Goal: Transaction & Acquisition: Purchase product/service

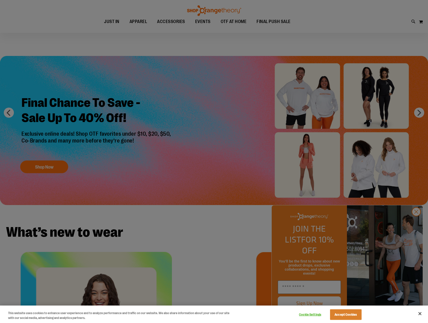
scroll to position [126, 0]
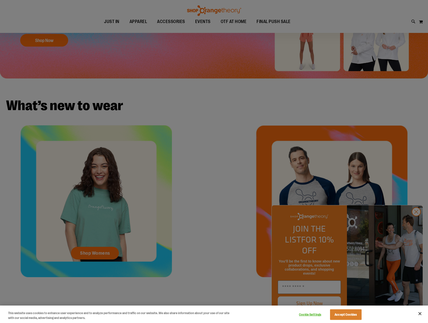
drag, startPoint x: 0, startPoint y: 0, endPoint x: 195, endPoint y: 143, distance: 242.1
click at [195, 143] on div at bounding box center [214, 161] width 428 height 323
click at [415, 224] on div at bounding box center [214, 161] width 428 height 323
click at [352, 316] on button "Accept Cookies" at bounding box center [346, 314] width 32 height 11
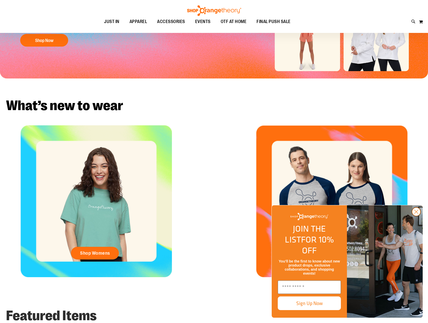
click at [416, 216] on circle "Close dialog" at bounding box center [417, 211] width 8 height 8
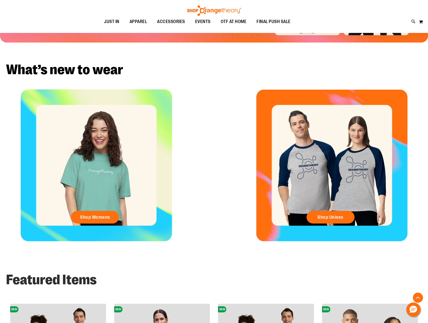
scroll to position [328, 0]
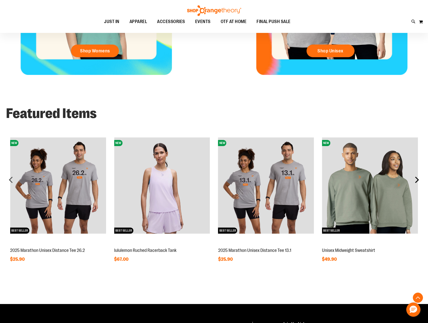
click at [417, 179] on div "next" at bounding box center [417, 179] width 10 height 10
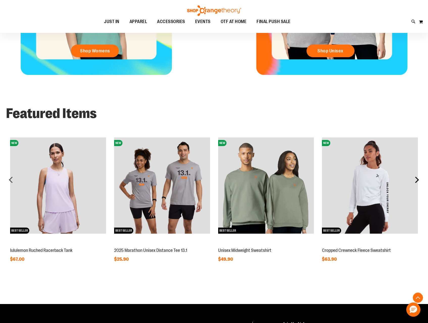
click at [417, 179] on div "next" at bounding box center [417, 179] width 10 height 10
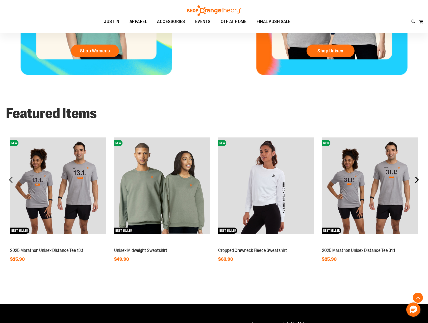
click at [417, 179] on div "next" at bounding box center [417, 179] width 10 height 10
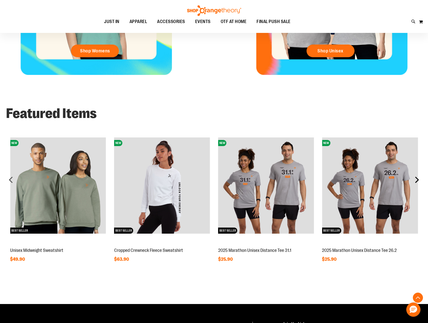
click at [417, 179] on div "next" at bounding box center [417, 179] width 10 height 10
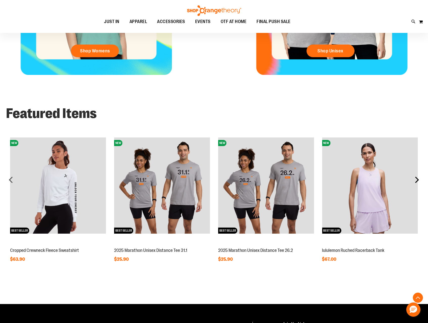
click at [417, 179] on div "next" at bounding box center [417, 179] width 10 height 10
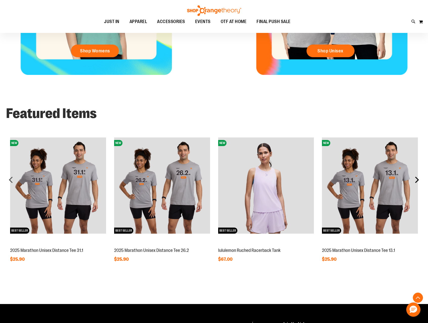
click at [417, 179] on div "next" at bounding box center [417, 179] width 10 height 10
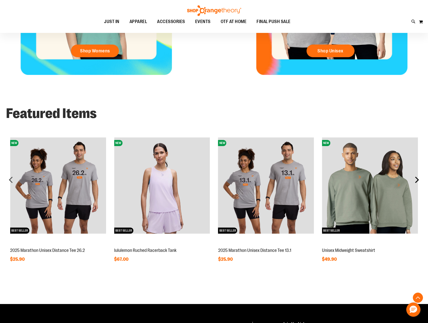
click at [417, 179] on div "next" at bounding box center [417, 179] width 10 height 10
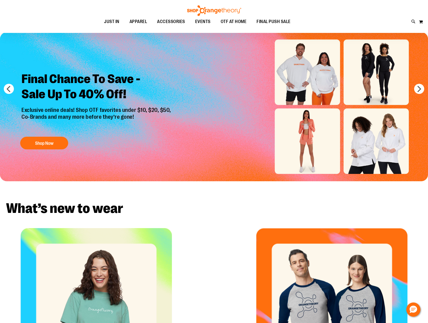
scroll to position [0, 0]
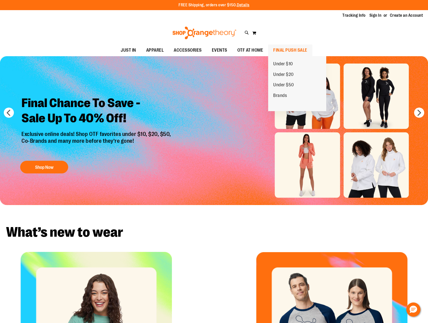
click at [293, 49] on span "FINAL PUSH SALE" at bounding box center [291, 49] width 34 height 11
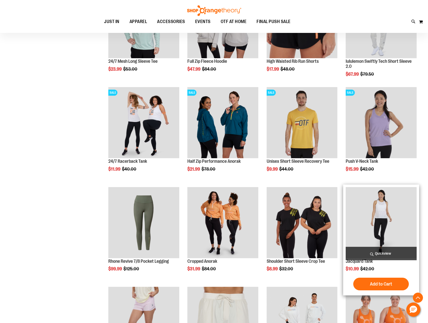
scroll to position [253, 0]
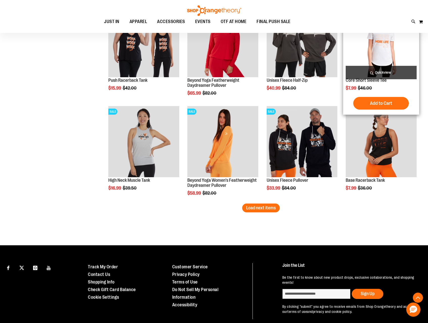
scroll to position [809, 0]
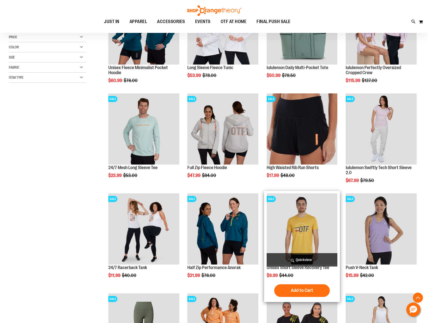
scroll to position [44, 0]
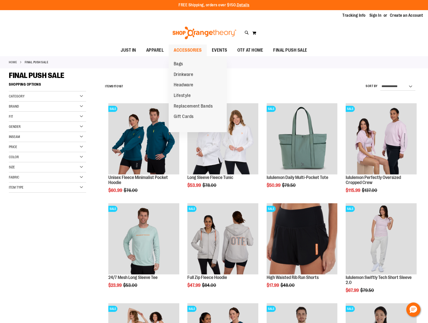
click at [188, 50] on span "ACCESSORIES" at bounding box center [188, 49] width 28 height 11
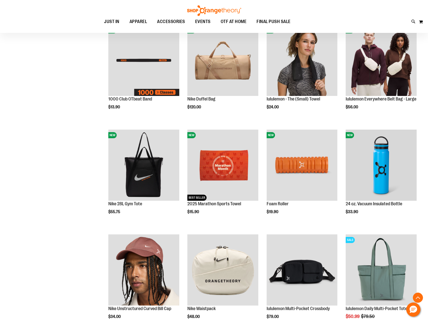
scroll to position [278, 0]
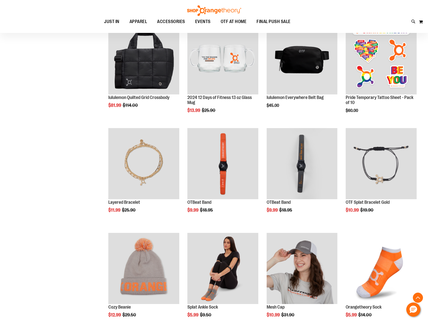
scroll to position [758, 0]
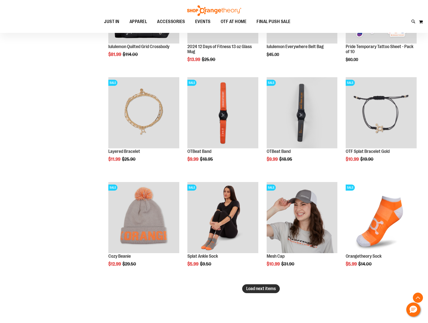
click at [258, 289] on span "Load next items" at bounding box center [261, 288] width 30 height 5
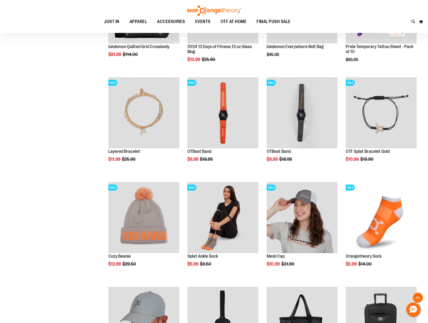
drag, startPoint x: 259, startPoint y: 286, endPoint x: 92, endPoint y: 222, distance: 178.3
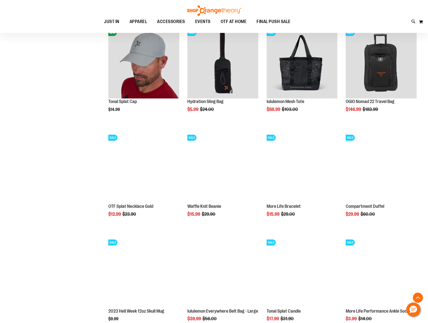
scroll to position [1112, 0]
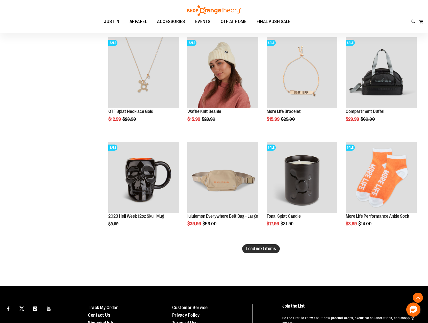
click at [266, 250] on span "Load next items" at bounding box center [261, 248] width 30 height 5
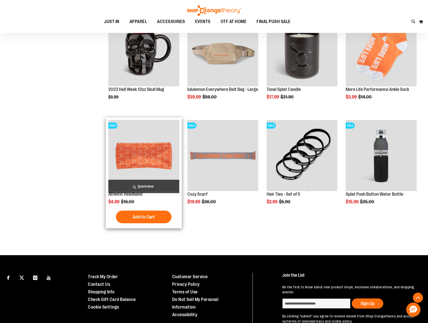
scroll to position [1271, 0]
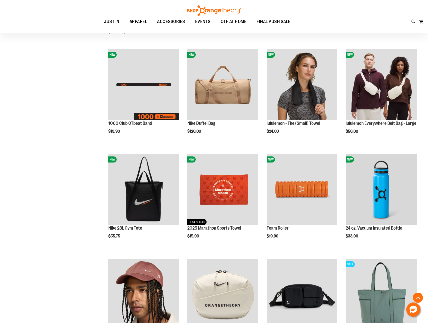
scroll to position [81, 0]
